Goal: Book appointment/travel/reservation

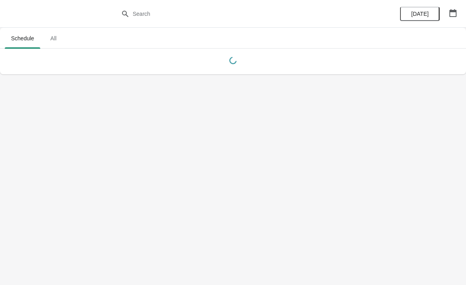
click at [451, 10] on icon "button" at bounding box center [452, 13] width 7 height 8
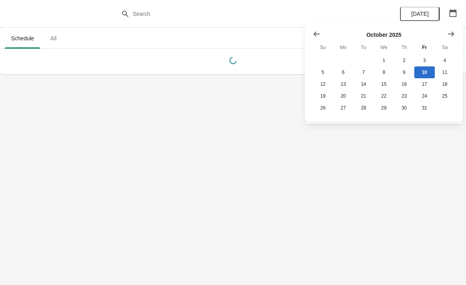
click at [452, 34] on icon "Show next month, November 2025" at bounding box center [451, 33] width 6 height 5
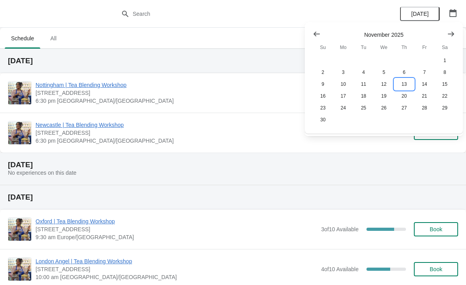
click at [402, 82] on button "13" at bounding box center [404, 84] width 20 height 12
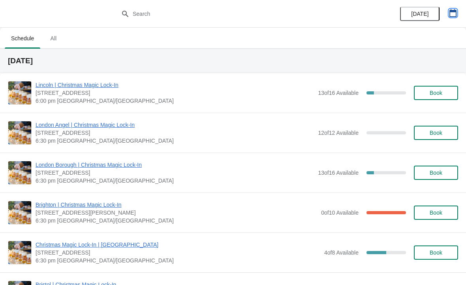
click at [455, 12] on icon "button" at bounding box center [453, 13] width 8 height 8
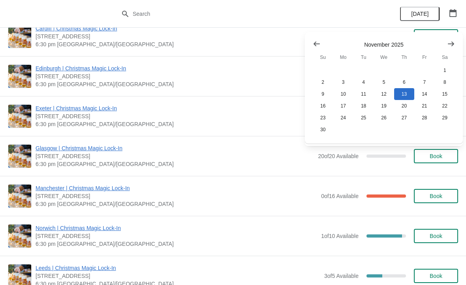
scroll to position [306, 0]
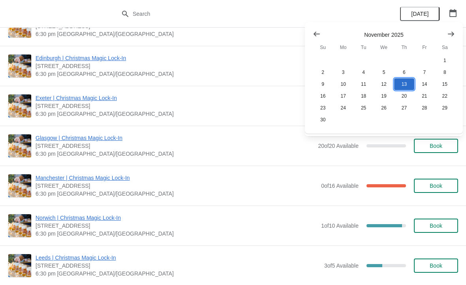
click at [404, 83] on button "13" at bounding box center [404, 84] width 20 height 12
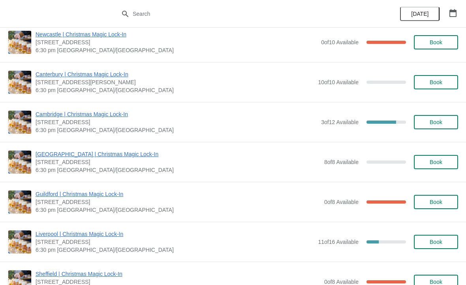
scroll to position [738, 0]
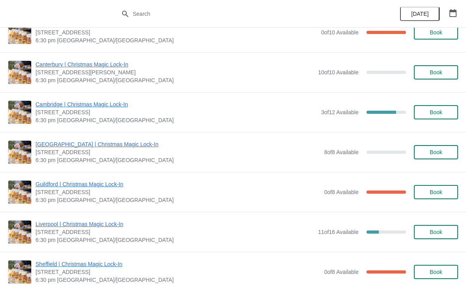
click at [432, 110] on span "Book" at bounding box center [435, 112] width 13 height 6
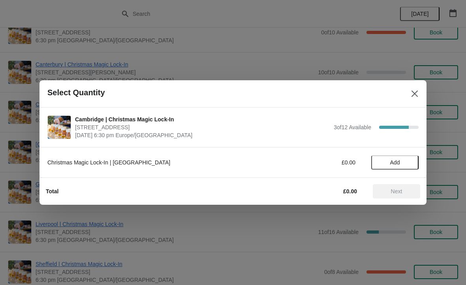
click at [393, 159] on span "Add" at bounding box center [395, 162] width 10 height 6
click at [398, 188] on span "Next" at bounding box center [396, 191] width 11 height 6
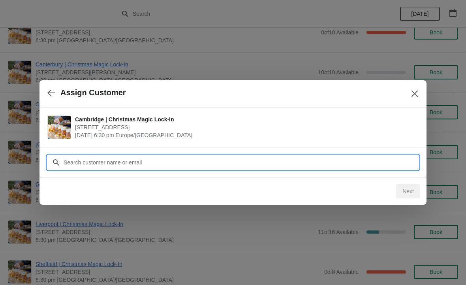
click at [159, 163] on input "Customer" at bounding box center [240, 162] width 355 height 14
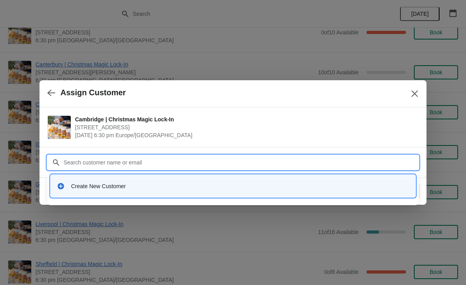
click at [111, 158] on input "Customer" at bounding box center [240, 162] width 355 height 14
click at [111, 157] on input "Customer" at bounding box center [240, 162] width 355 height 14
paste input "[EMAIL_ADDRESS][DOMAIN_NAME]"
type input "[EMAIL_ADDRESS][DOMAIN_NAME]"
click at [54, 161] on icon at bounding box center [56, 162] width 8 height 8
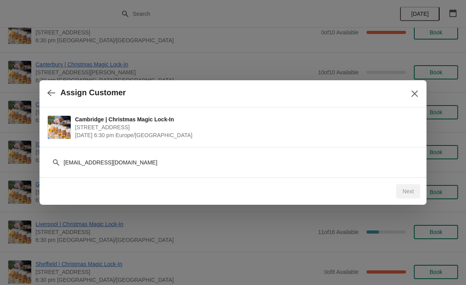
click at [55, 163] on icon at bounding box center [56, 162] width 6 height 6
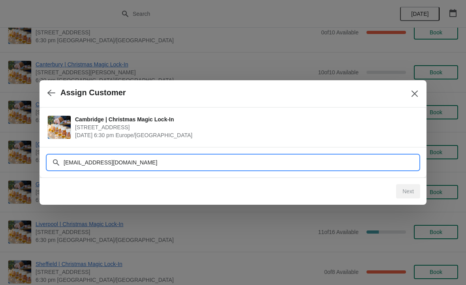
click at [147, 159] on input "[EMAIL_ADDRESS][DOMAIN_NAME]" at bounding box center [240, 162] width 355 height 14
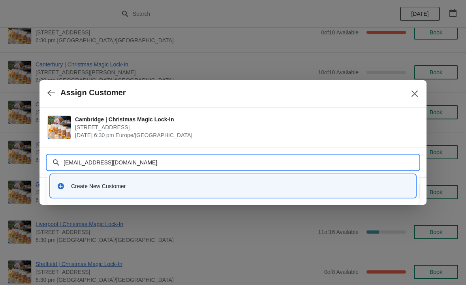
click at [115, 183] on div "Create New Customer" at bounding box center [240, 186] width 338 height 8
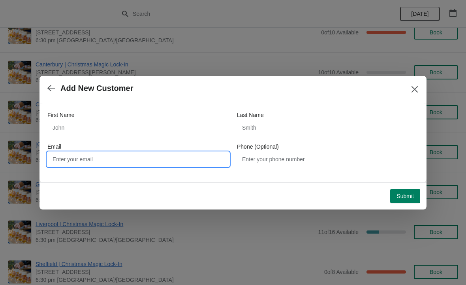
click at [180, 159] on input "Email" at bounding box center [138, 159] width 182 height 14
paste input "[EMAIL_ADDRESS][DOMAIN_NAME]"
type input "[EMAIL_ADDRESS][DOMAIN_NAME]"
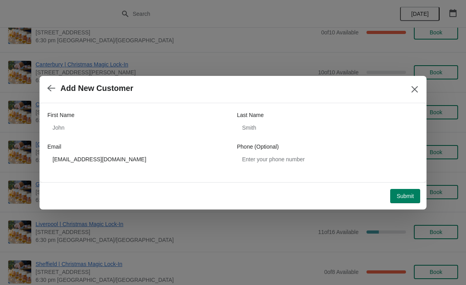
click at [405, 194] on span "Submit" at bounding box center [404, 196] width 17 height 6
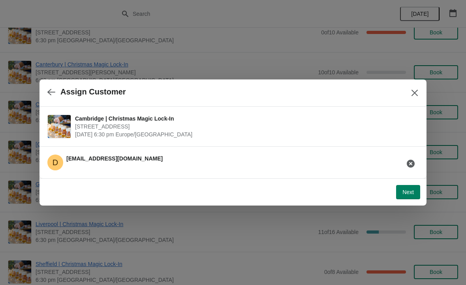
click at [412, 190] on span "Next" at bounding box center [407, 192] width 11 height 6
select select "No"
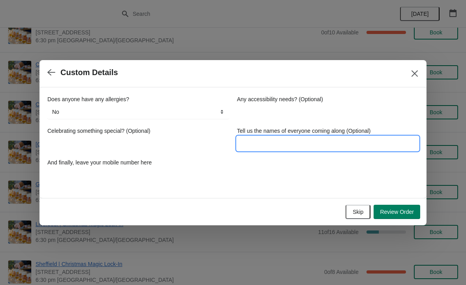
click at [296, 142] on input "Tell us the names of everyone coming along (Optional)" at bounding box center [328, 143] width 182 height 14
type input "[PERSON_NAME]"
